Goal: Task Accomplishment & Management: Manage account settings

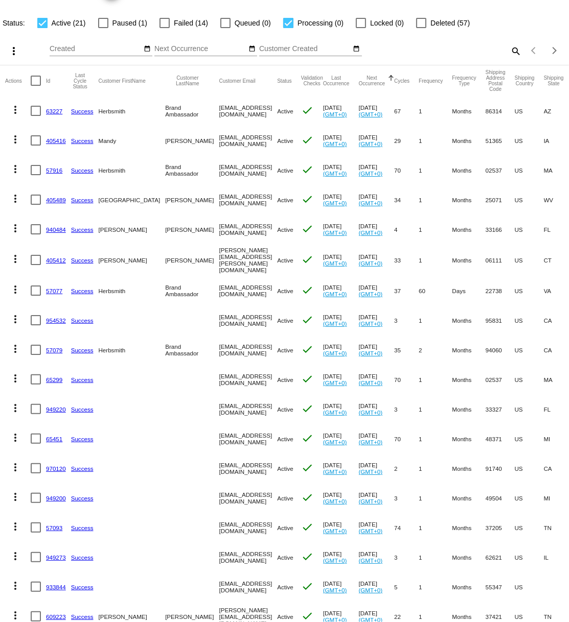
scroll to position [127, 0]
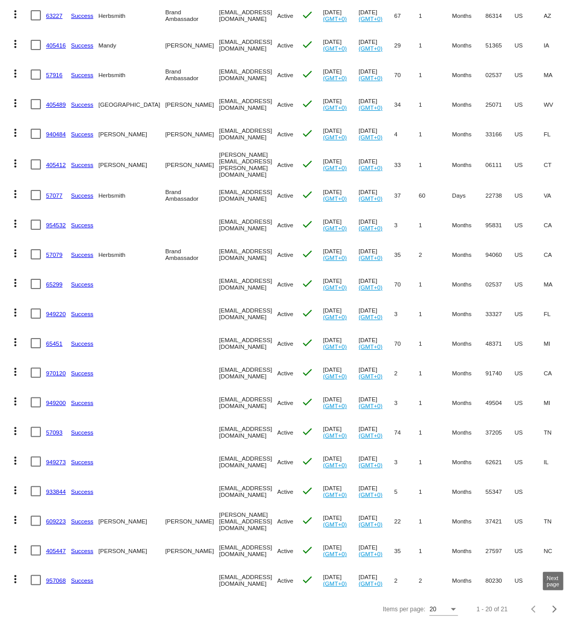
click at [554, 608] on div "Next page" at bounding box center [552, 609] width 7 height 7
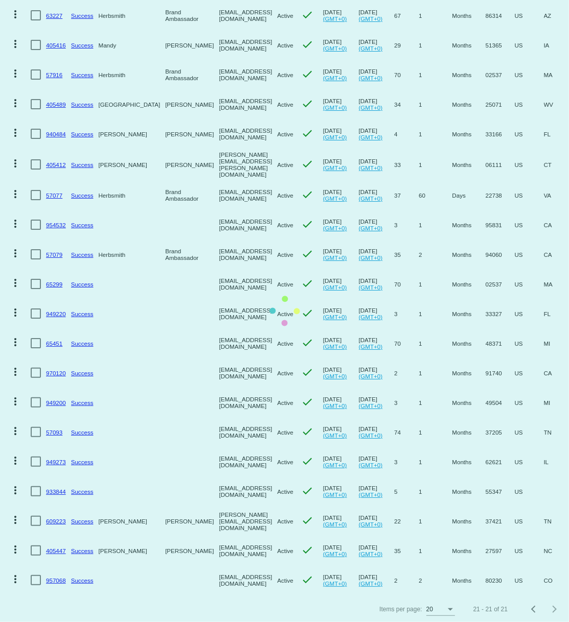
scroll to position [0, 0]
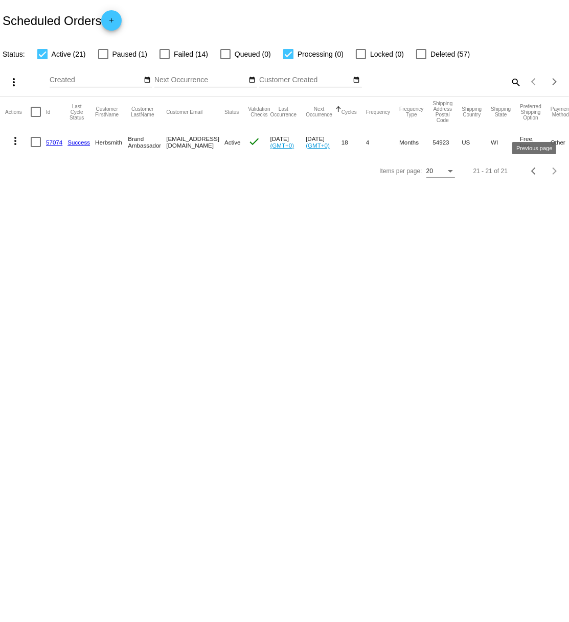
click at [532, 172] on div "Previous page" at bounding box center [534, 171] width 7 height 7
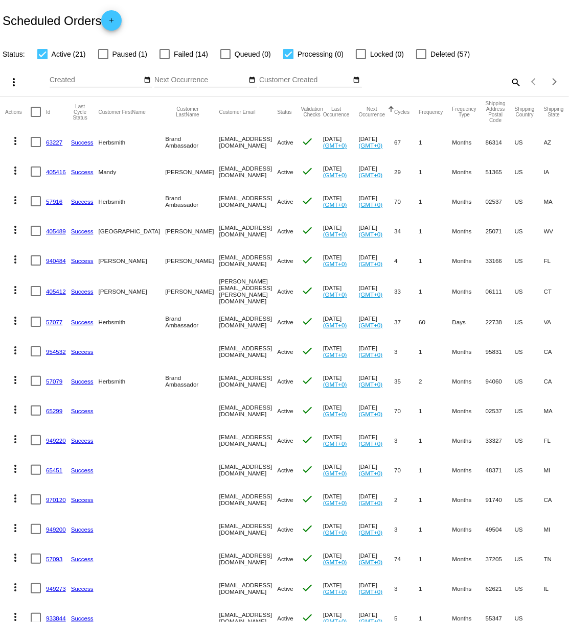
click at [101, 55] on div at bounding box center [103, 54] width 10 height 10
click at [103, 59] on input "Paused (1)" at bounding box center [103, 59] width 1 height 1
checkbox input "true"
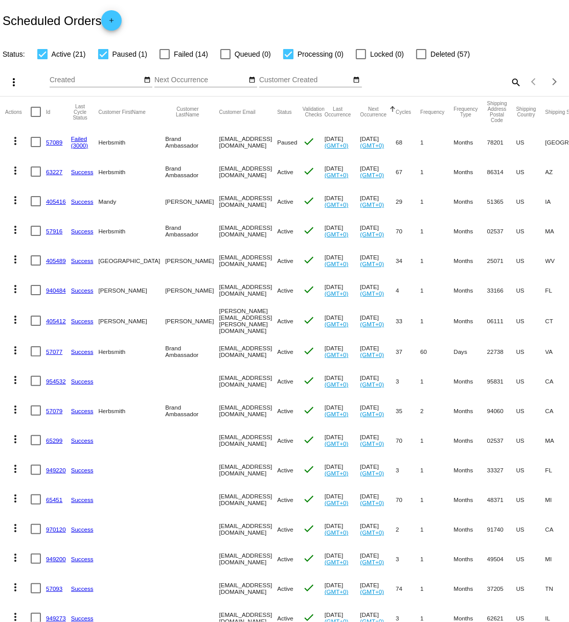
click at [166, 55] on div at bounding box center [164, 54] width 10 height 10
click at [164, 59] on input "Failed (14)" at bounding box center [164, 59] width 1 height 1
checkbox input "true"
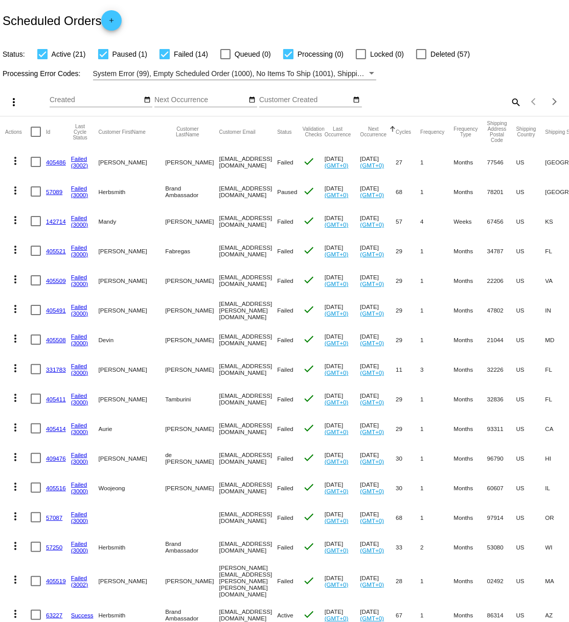
click at [512, 103] on mat-icon "search" at bounding box center [515, 102] width 12 height 16
click at [431, 97] on input "Search" at bounding box center [451, 100] width 142 height 8
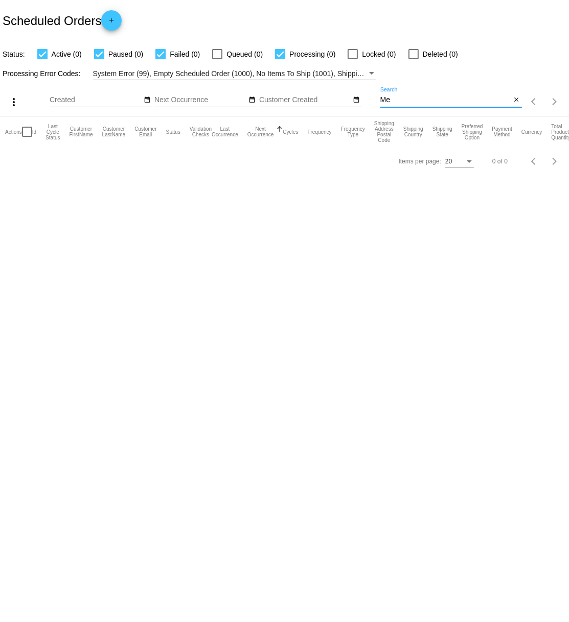
type input "M"
type input "P"
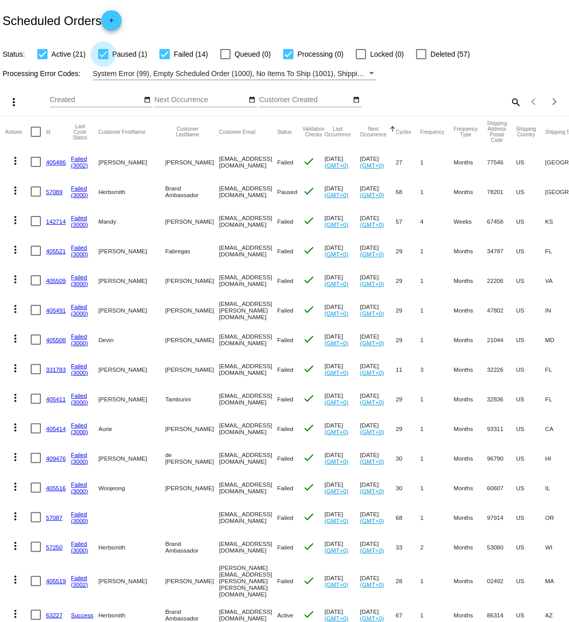
click at [108, 53] on label "Paused (1)" at bounding box center [122, 54] width 49 height 12
click at [103, 59] on input "Paused (1)" at bounding box center [103, 59] width 1 height 1
checkbox input "false"
drag, startPoint x: 160, startPoint y: 54, endPoint x: 170, endPoint y: 55, distance: 10.3
click at [160, 54] on div at bounding box center [164, 54] width 10 height 10
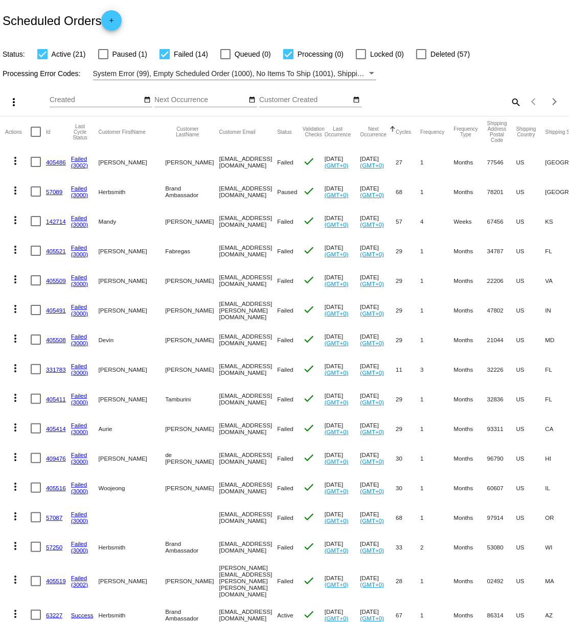
click at [164, 59] on input "Failed (14)" at bounding box center [164, 59] width 1 height 1
checkbox input "false"
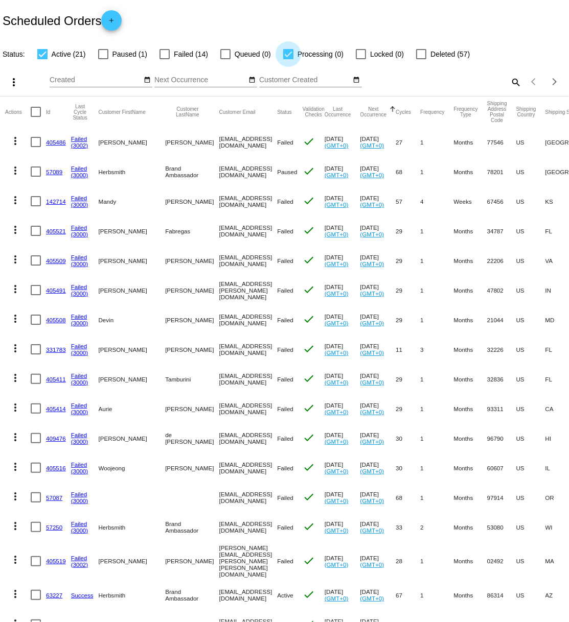
click at [284, 56] on div at bounding box center [288, 54] width 10 height 10
click at [288, 59] on input "Processing (0)" at bounding box center [288, 59] width 1 height 1
checkbox input "false"
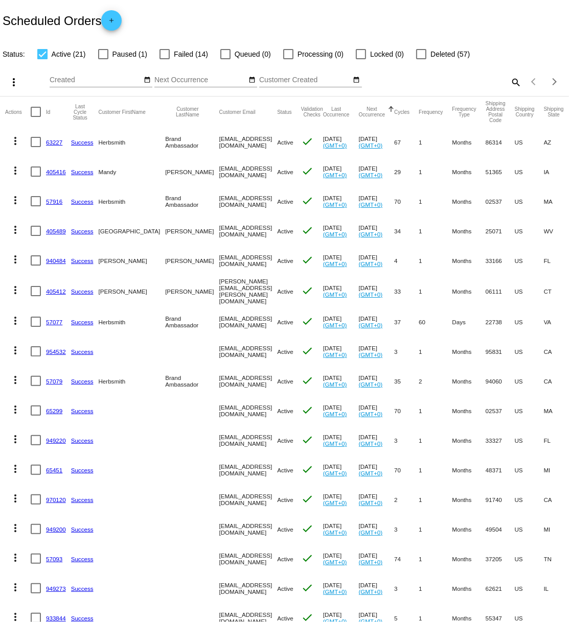
click at [52, 350] on link "954532" at bounding box center [56, 351] width 20 height 7
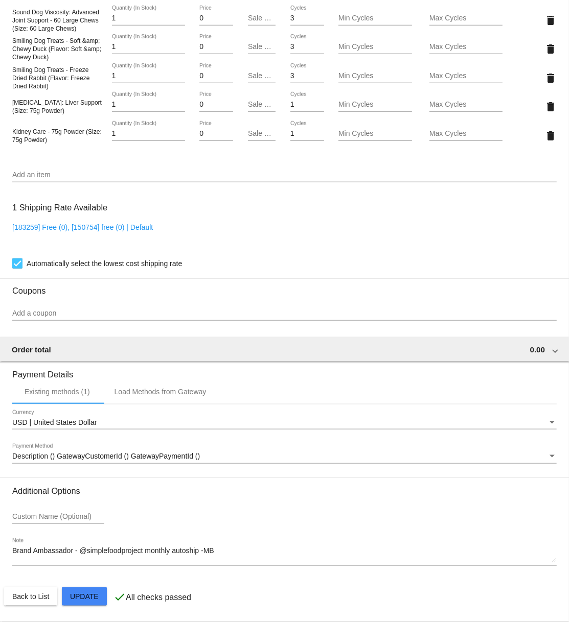
scroll to position [740, 0]
click at [552, 427] on div "Currency" at bounding box center [551, 423] width 9 height 8
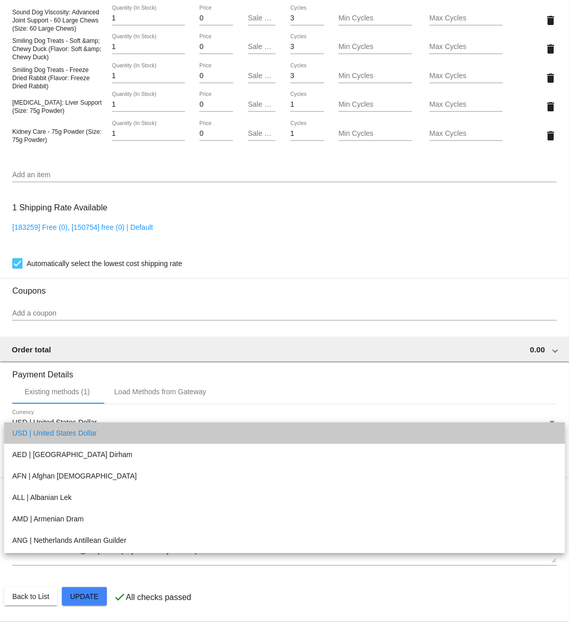
click at [552, 437] on span "USD | United States Dollar" at bounding box center [284, 432] width 544 height 21
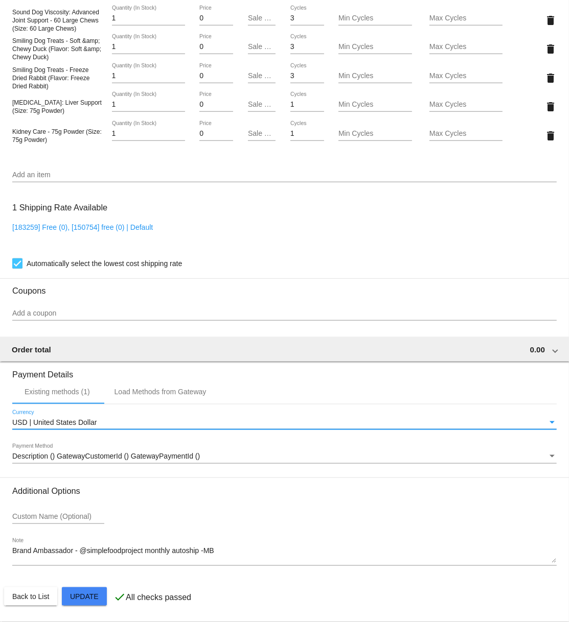
click at [553, 458] on div "Payment Method" at bounding box center [551, 456] width 5 height 3
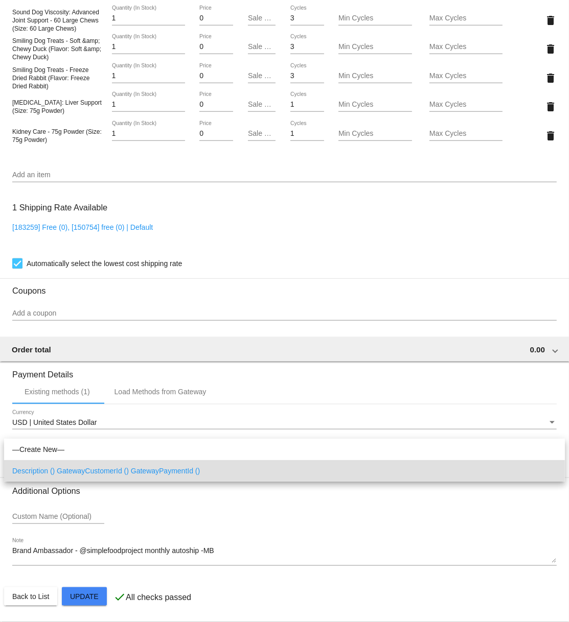
click at [553, 470] on span "Description () GatewayCustomerId () GatewayPaymentId ()" at bounding box center [284, 470] width 544 height 21
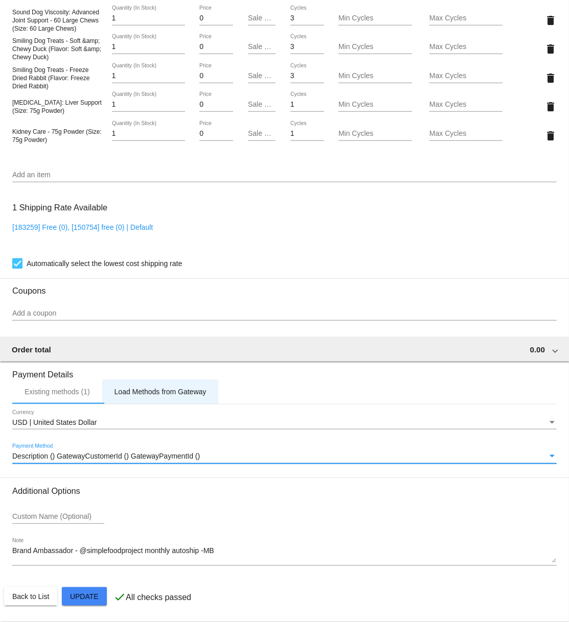
click at [167, 396] on div "Load Methods from Gateway" at bounding box center [160, 392] width 92 height 8
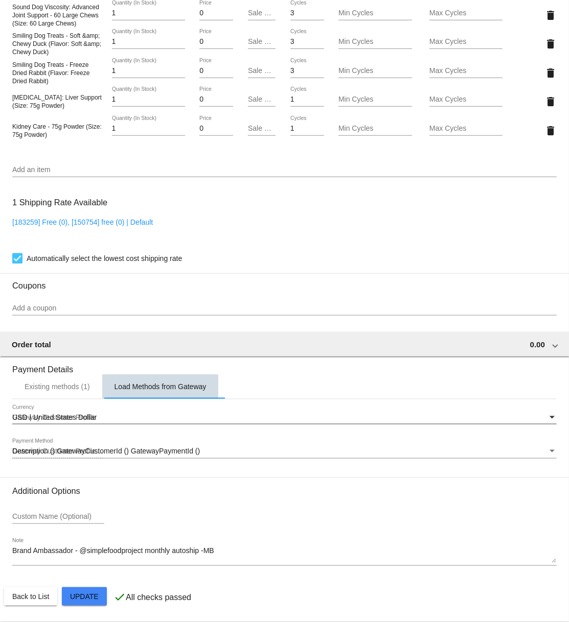
scroll to position [678, 0]
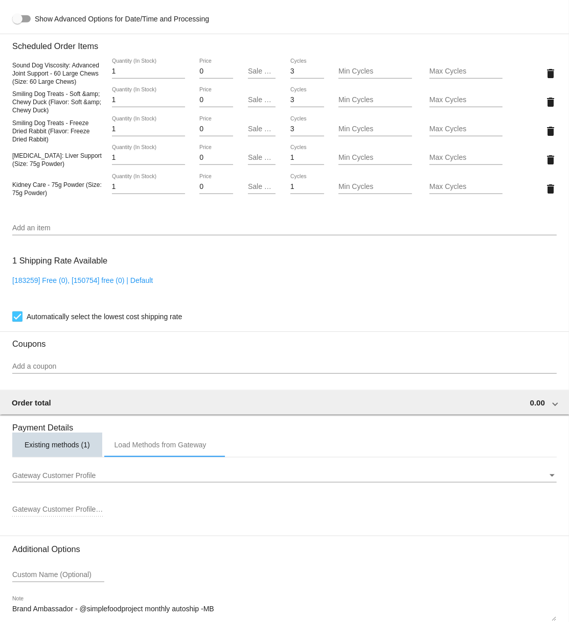
click at [53, 449] on div "Existing methods (1)" at bounding box center [57, 445] width 65 height 8
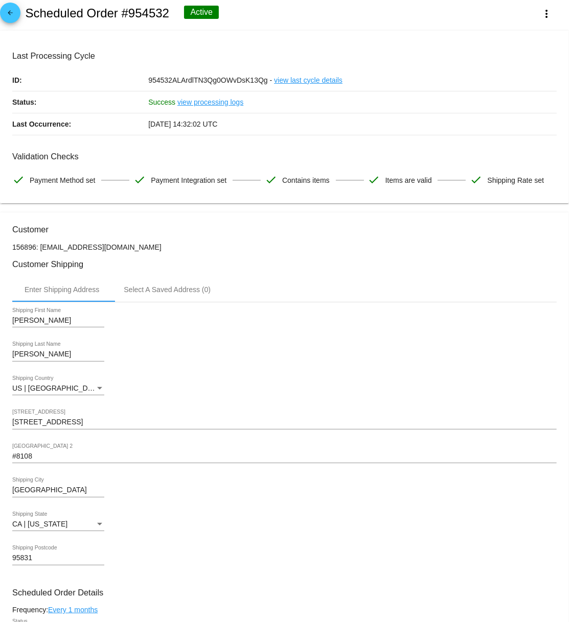
scroll to position [5, 0]
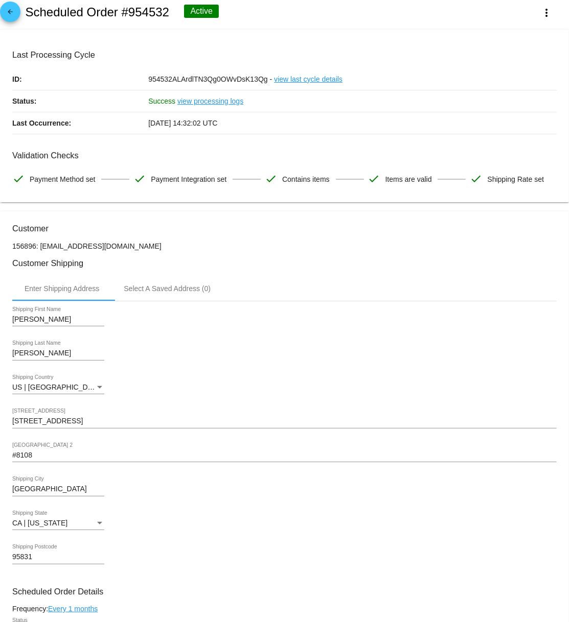
drag, startPoint x: 28, startPoint y: 14, endPoint x: 218, endPoint y: 21, distance: 190.7
click at [167, 13] on h2 "Scheduled Order #954532" at bounding box center [97, 12] width 144 height 14
copy h2 "Scheduled Order #954532"
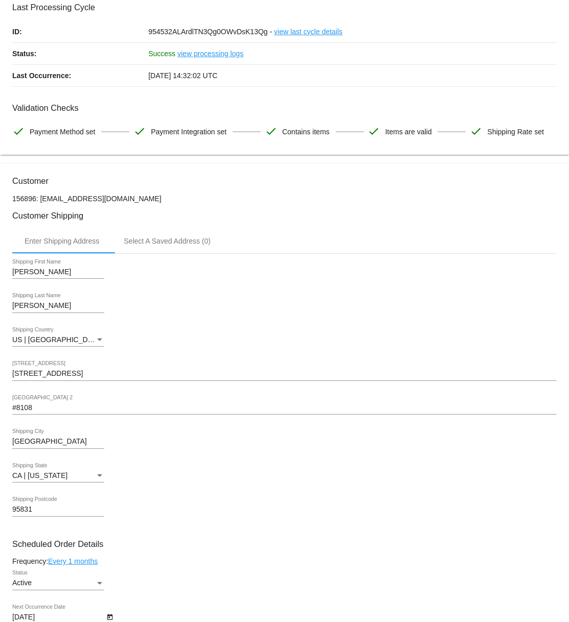
scroll to position [0, 0]
